Goal: Transaction & Acquisition: Book appointment/travel/reservation

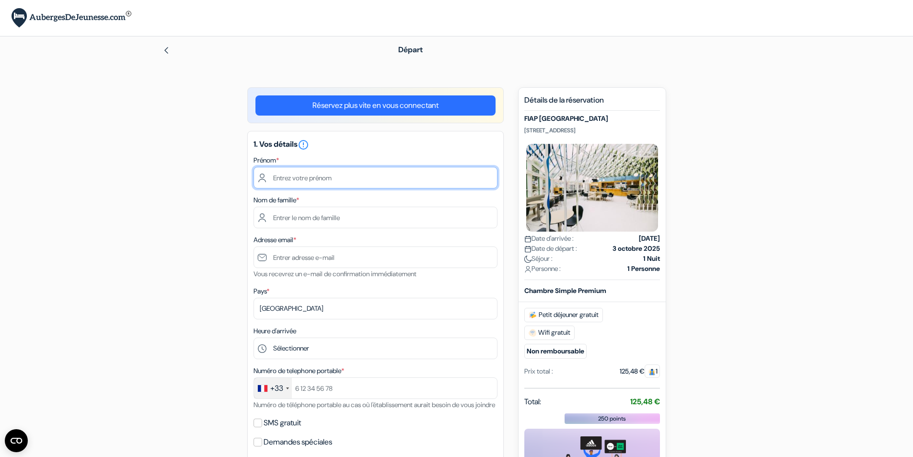
click at [323, 176] on input "text" at bounding box center [375, 178] width 244 height 22
type input "SEBASTIEN"
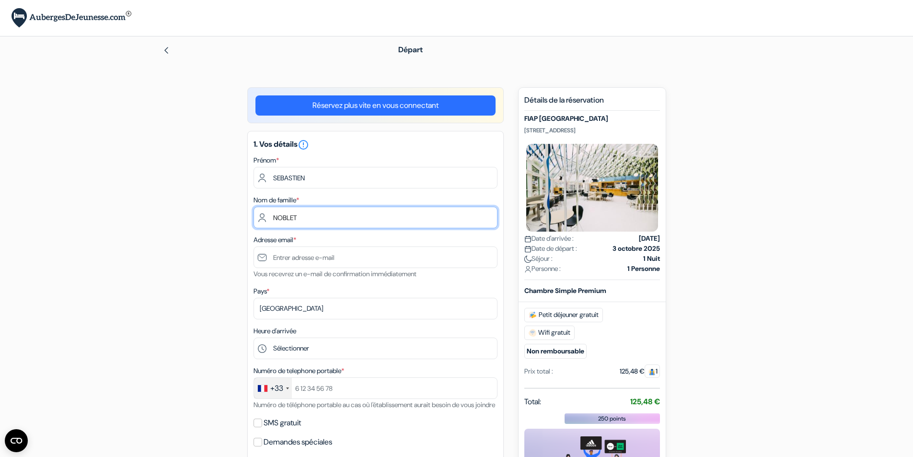
type input "NOBLET"
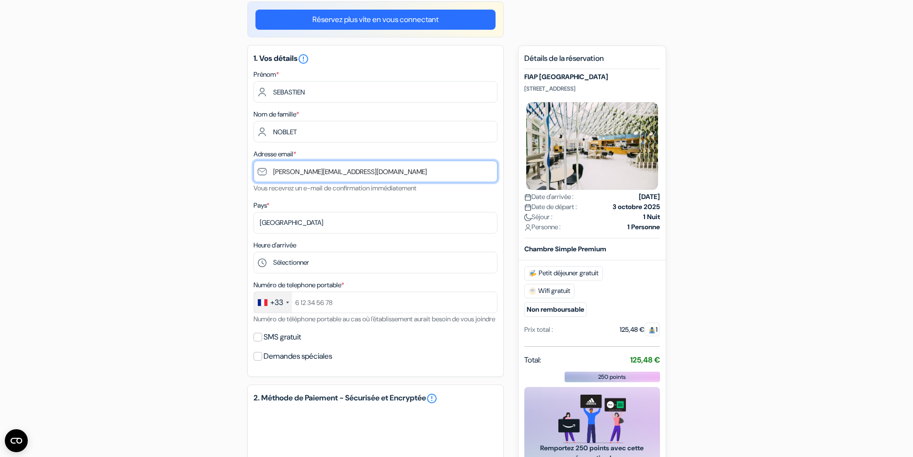
scroll to position [89, 0]
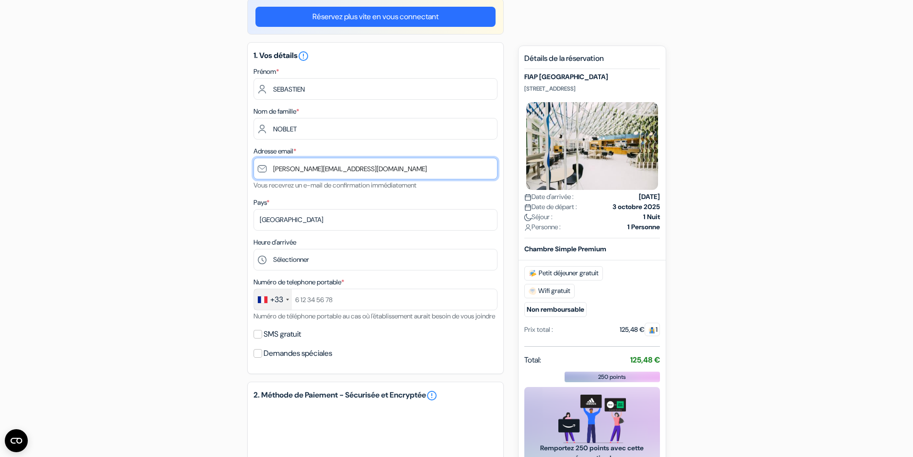
type input "[PERSON_NAME][EMAIL_ADDRESS][DOMAIN_NAME]"
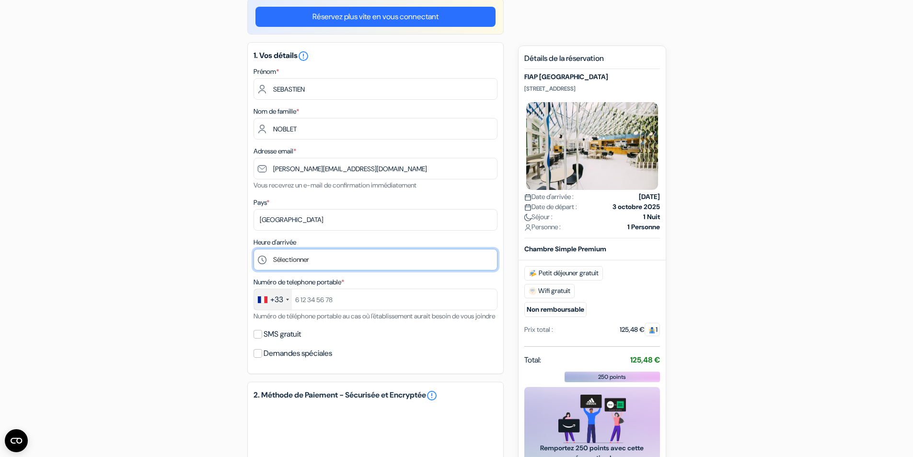
click at [306, 260] on select "Sélectionner 1:00 2:00 3:00 4:00 5:00 6:00 7:00 8:00 9:00 10:00 11:00 12:00 13:…" at bounding box center [375, 260] width 244 height 22
select select "18"
click at [253, 249] on select "Sélectionner 1:00 2:00 3:00 4:00 5:00 6:00 7:00 8:00 9:00 10:00 11:00 12:00 13:…" at bounding box center [375, 260] width 244 height 22
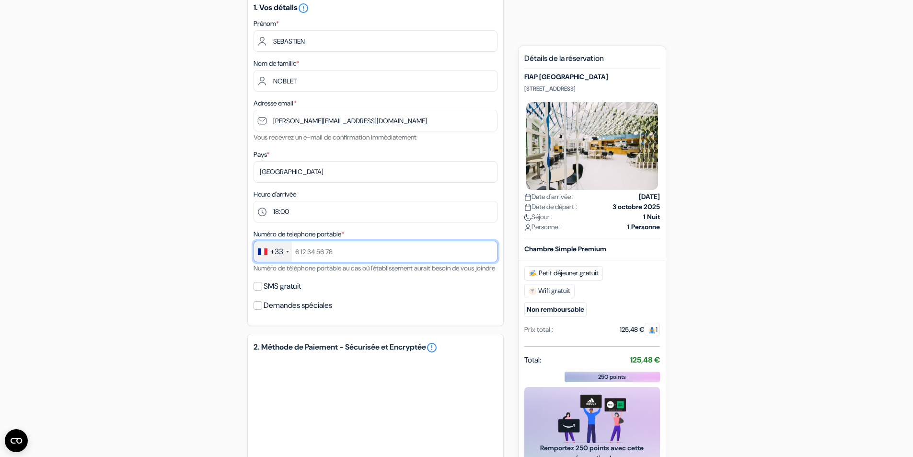
click at [350, 249] on input "text" at bounding box center [375, 252] width 244 height 22
type input "670250846"
click at [221, 297] on div "add_box FIAP Paris 30 Rue Cabanis, Paris, France Détails de l'établissement FIA…" at bounding box center [456, 301] width 632 height 700
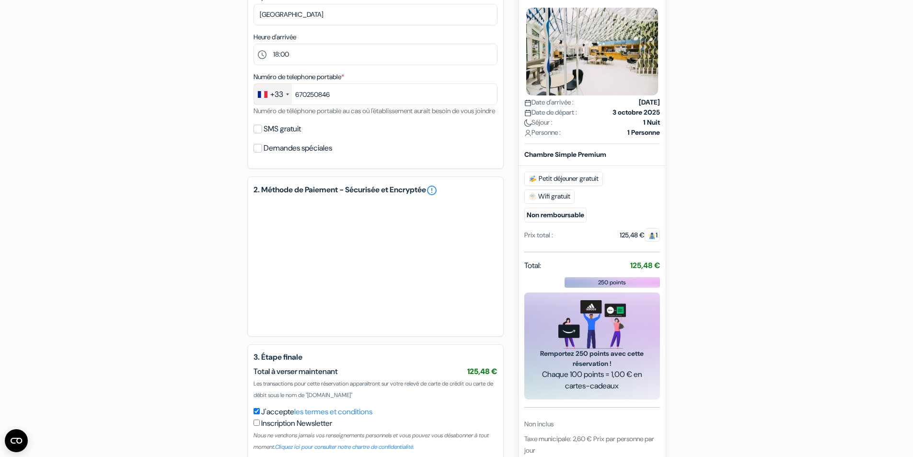
scroll to position [301, 0]
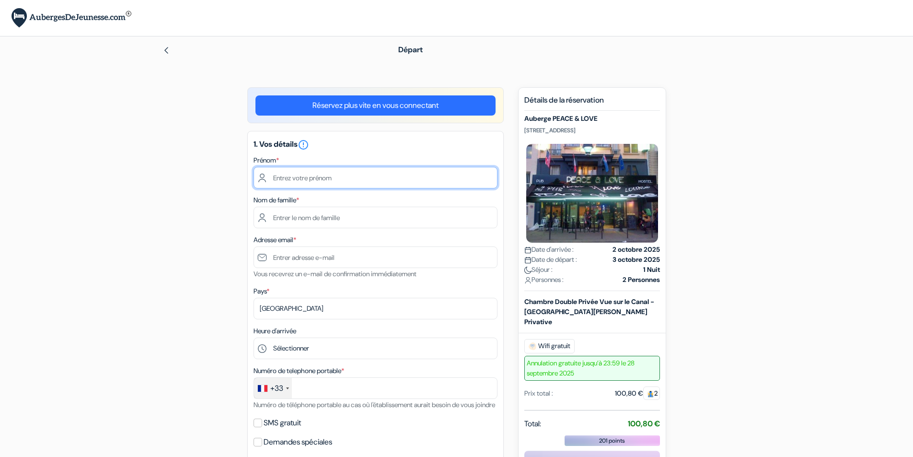
click at [314, 176] on input "text" at bounding box center [375, 178] width 244 height 22
type input "SEBASTIEN"
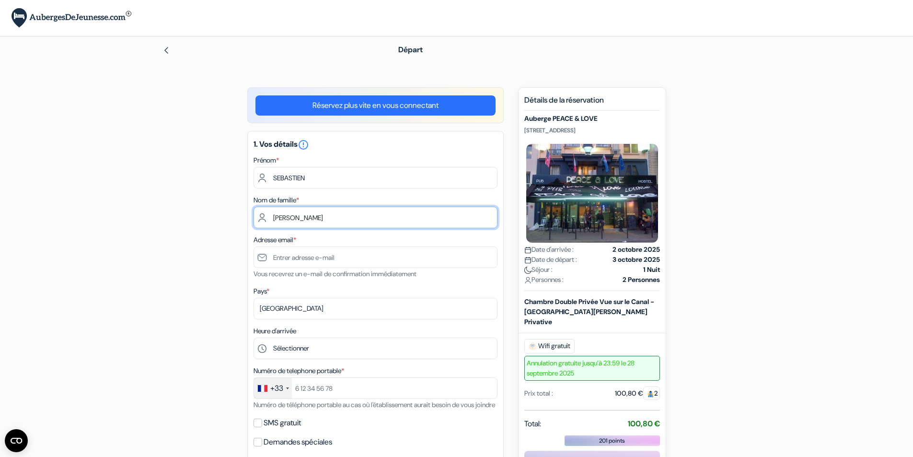
type input "NOBLET"
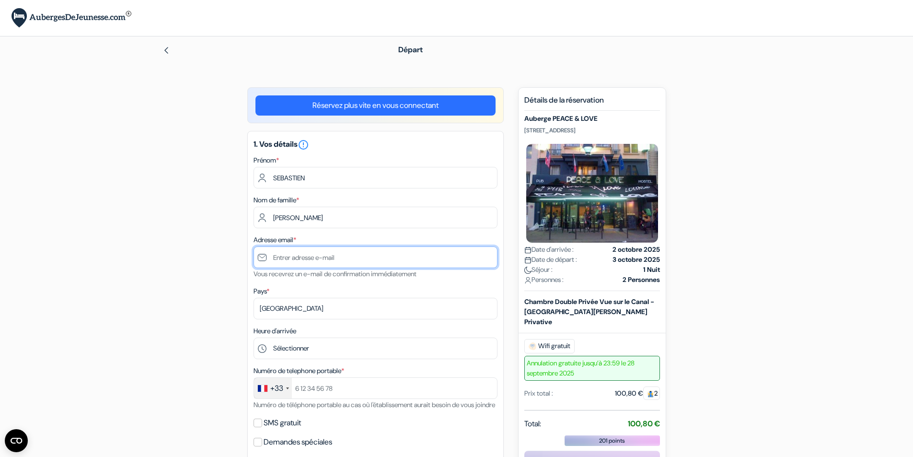
type input "s"
type input "[PERSON_NAME][EMAIL_ADDRESS][DOMAIN_NAME]"
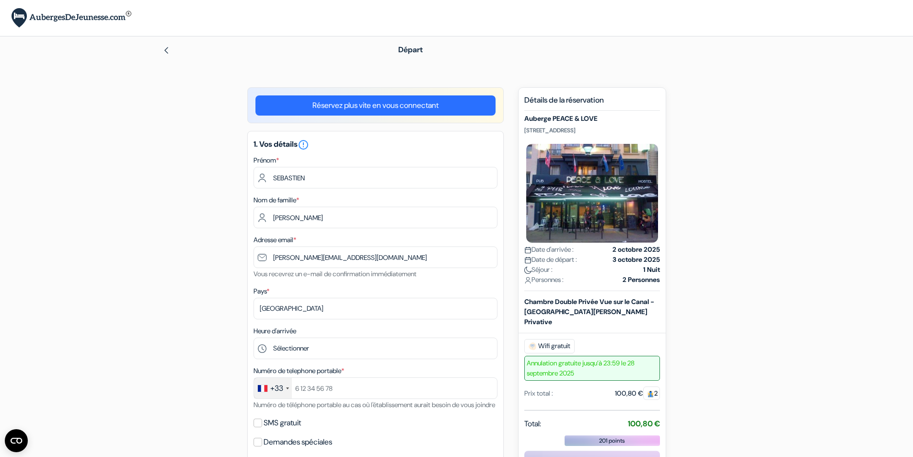
click at [218, 291] on div "add_box Auberge PEACE & LOVE 245 RUE LA FAYETTE 75010 PARIS, Paris, France done…" at bounding box center [456, 454] width 632 height 735
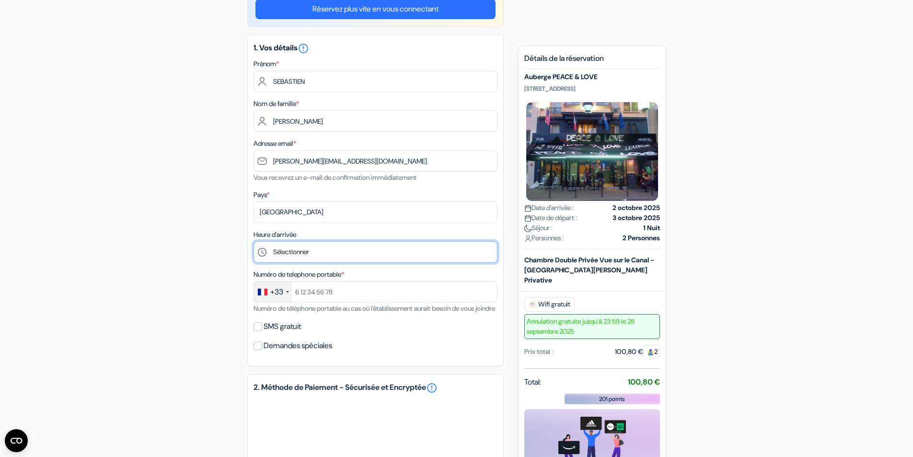
click at [301, 249] on select "Sélectionner 1:00 2:00 3:00 4:00 5:00 6:00 7:00 8:00 9:00 10:00 11:00 12:00 13:…" at bounding box center [375, 252] width 244 height 22
select select "19"
click at [253, 241] on select "Sélectionner 1:00 2:00 3:00 4:00 5:00 6:00 7:00 8:00 9:00 10:00 11:00 12:00 13:…" at bounding box center [375, 252] width 244 height 22
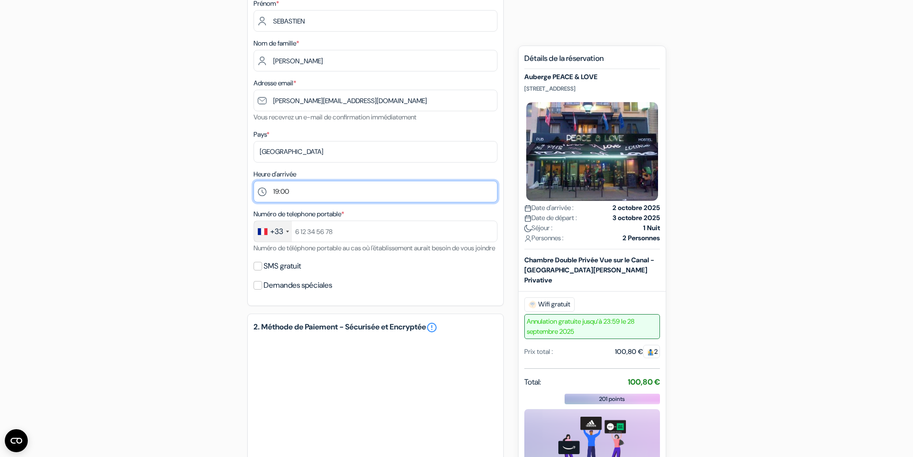
scroll to position [157, 0]
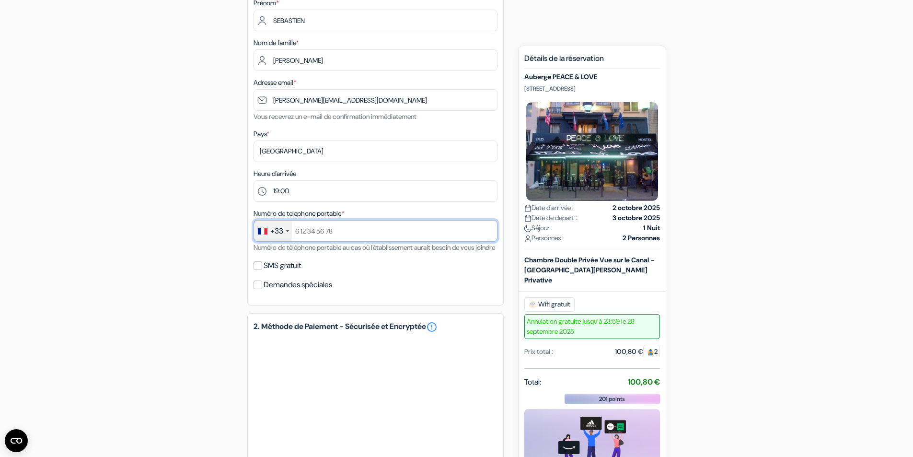
click at [356, 230] on input "text" at bounding box center [375, 231] width 244 height 22
type input "ç"
type input "0"
type input "670250846"
click at [209, 273] on div "add_box Auberge PEACE & LOVE 245 RUE LA FAYETTE 75010 PARIS, Paris, France done…" at bounding box center [456, 280] width 632 height 700
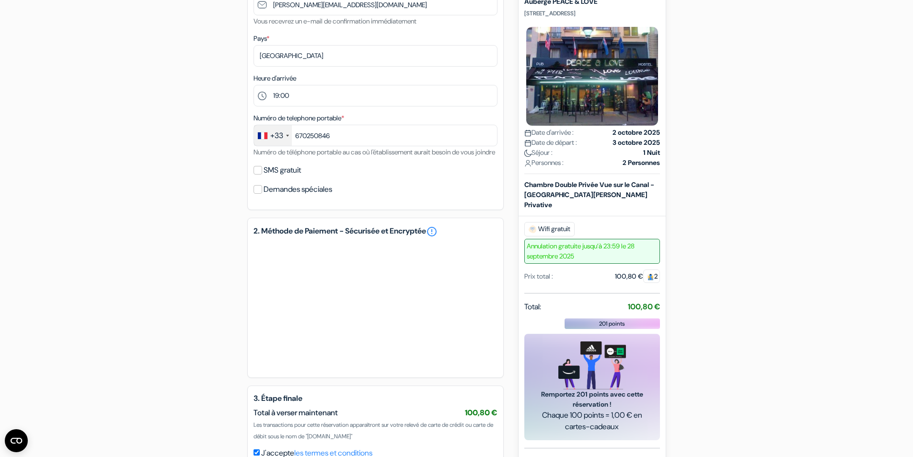
scroll to position [308, 0]
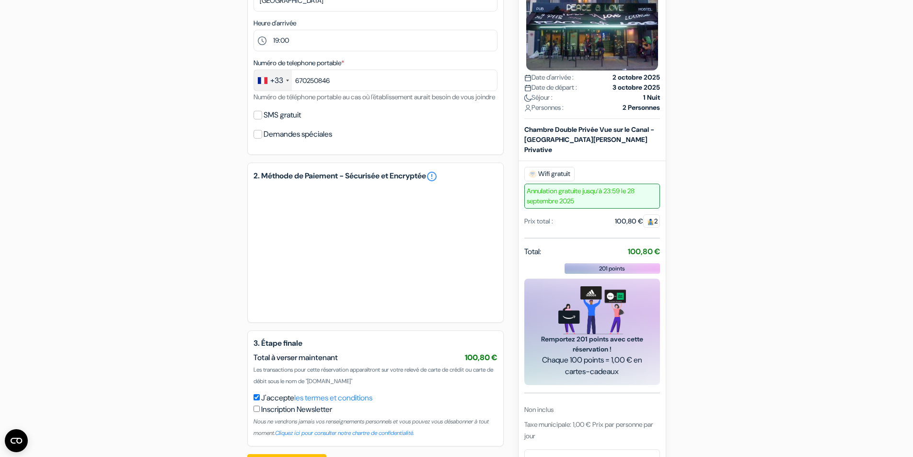
click at [225, 314] on div "add_box Auberge PEACE & LOVE 245 RUE LA FAYETTE 75010 PARIS, Paris, France done…" at bounding box center [456, 130] width 632 height 700
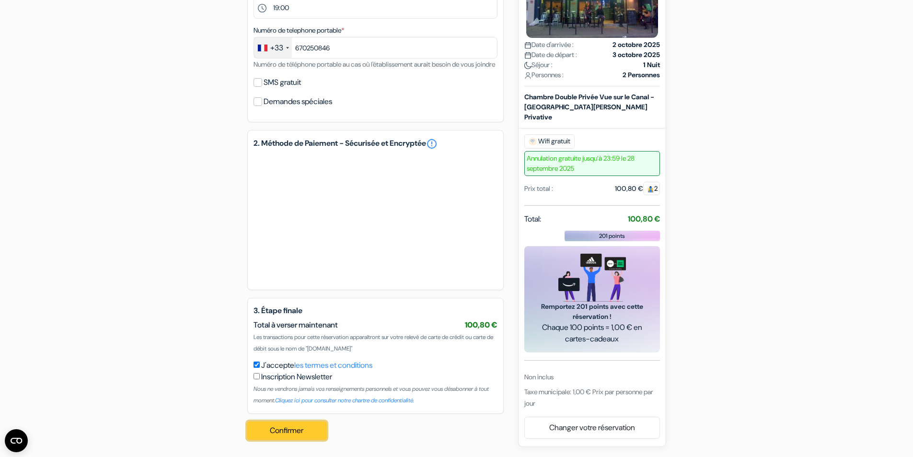
click at [276, 423] on button "Confirmer Loading..." at bounding box center [287, 430] width 80 height 18
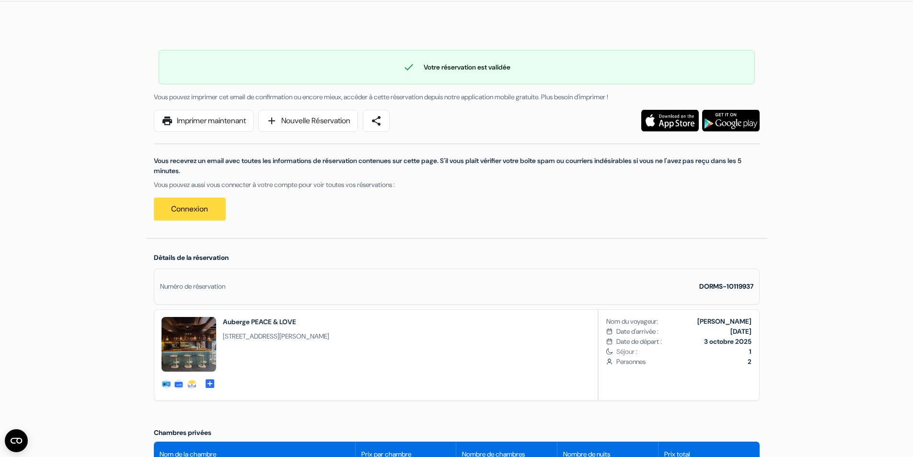
scroll to position [34, 0]
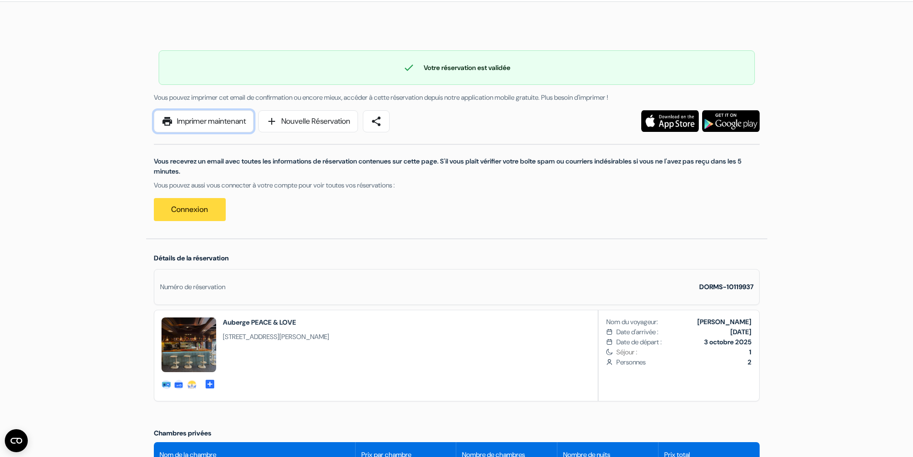
click at [213, 119] on link "print Imprimer maintenant" at bounding box center [204, 121] width 100 height 22
click at [214, 118] on link "print Imprimer maintenant" at bounding box center [204, 121] width 100 height 22
